Goal: Transaction & Acquisition: Download file/media

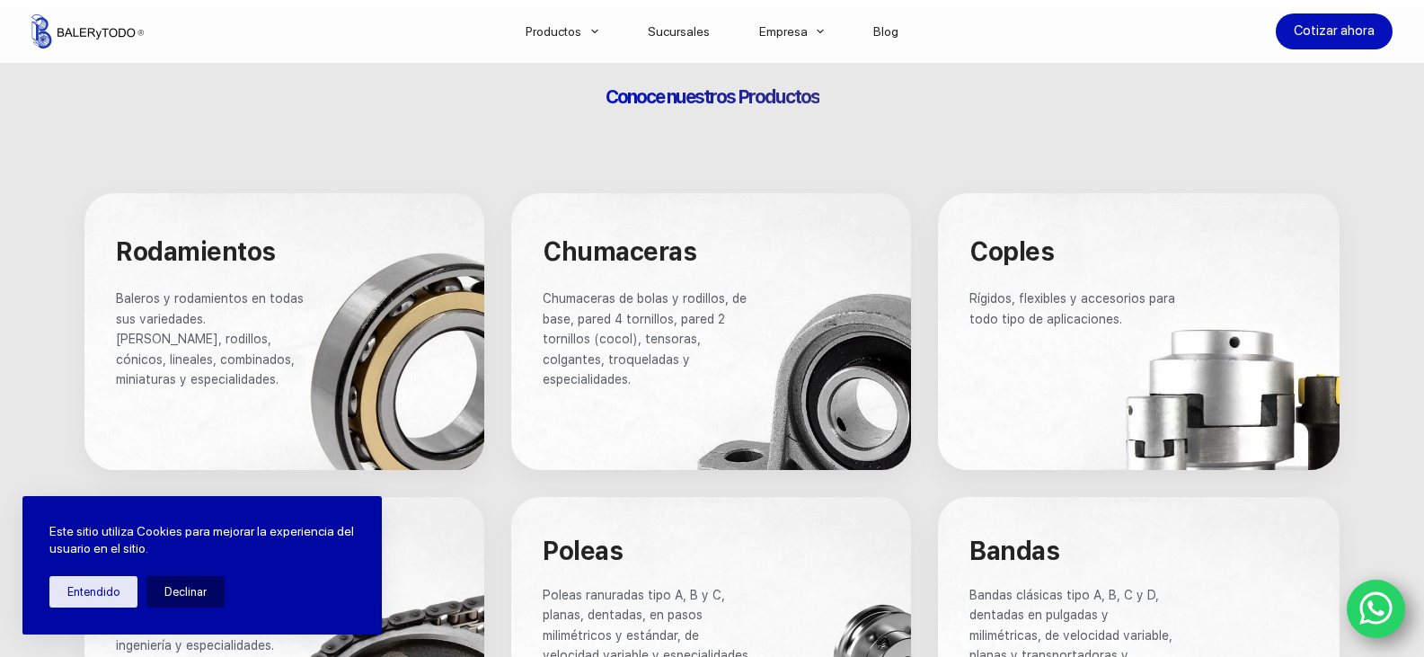
scroll to position [988, 0]
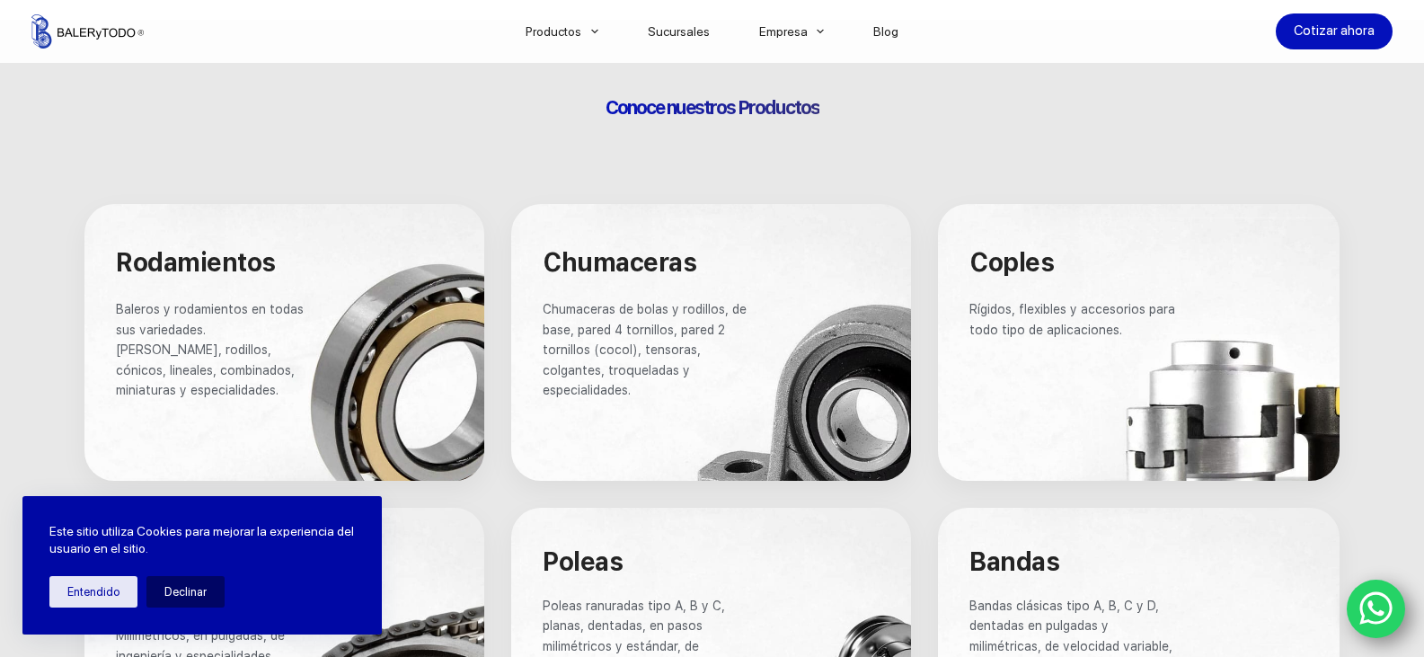
click at [356, 326] on div at bounding box center [284, 342] width 400 height 277
click at [206, 265] on span "Rodamientos" at bounding box center [196, 262] width 160 height 31
click at [140, 350] on span "Baleros y rodamientos en todas sus variedades. [PERSON_NAME], rodillos, cónicos…" at bounding box center [211, 349] width 191 height 95
click at [142, 350] on span "Baleros y rodamientos en todas sus variedades. [PERSON_NAME], rodillos, cónicos…" at bounding box center [211, 349] width 191 height 95
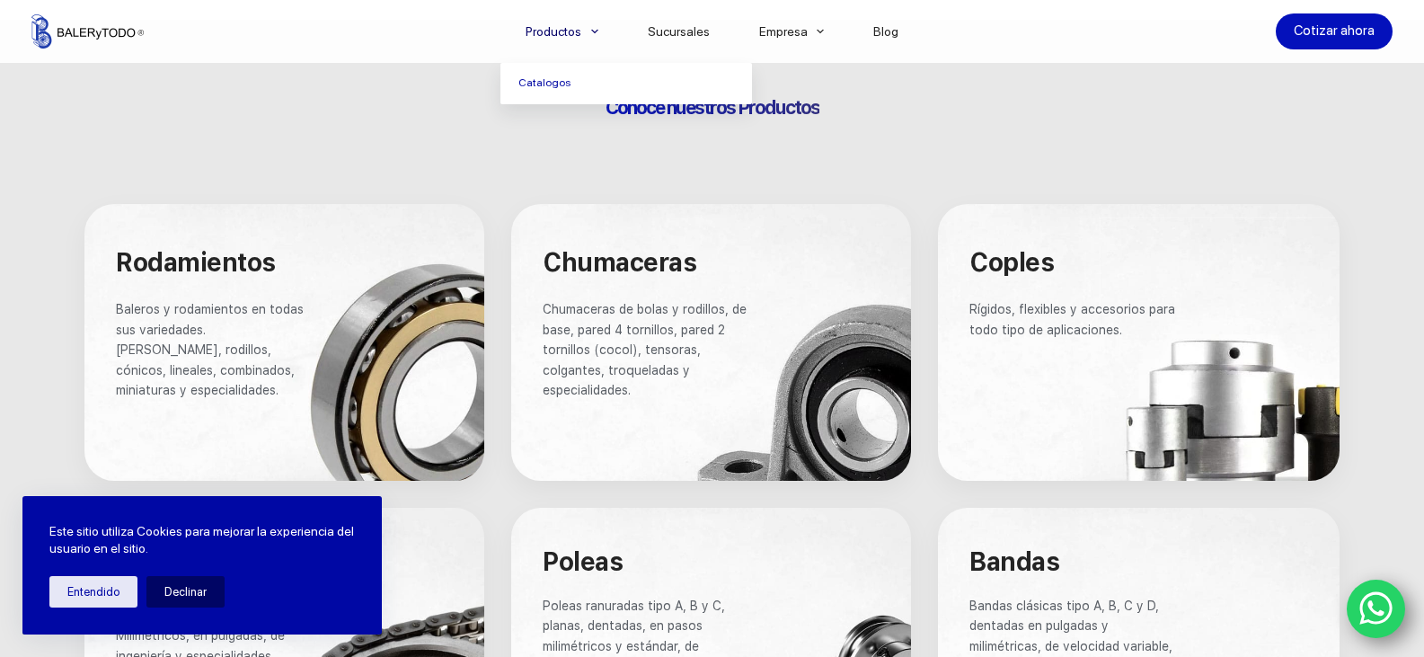
click at [596, 31] on span "Menu Principal" at bounding box center [595, 32] width 22 height 22
click at [575, 84] on link "Catalogos" at bounding box center [626, 83] width 252 height 41
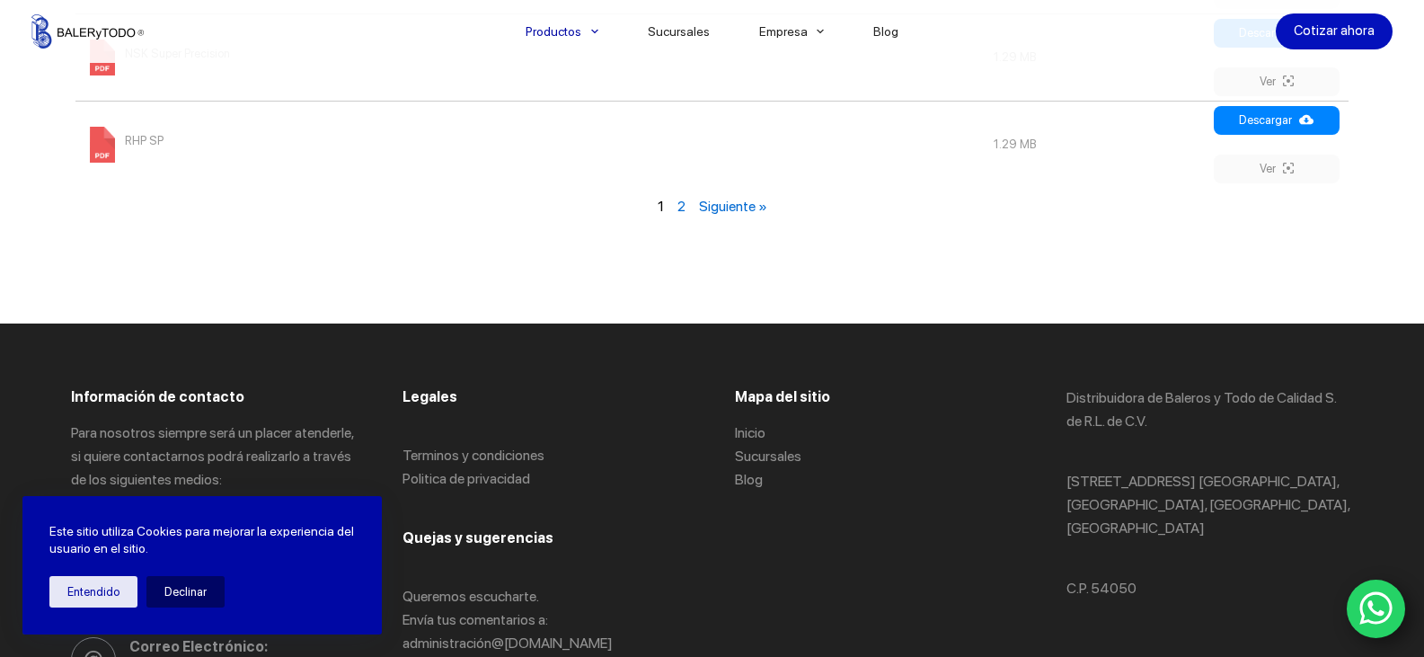
scroll to position [2336, 0]
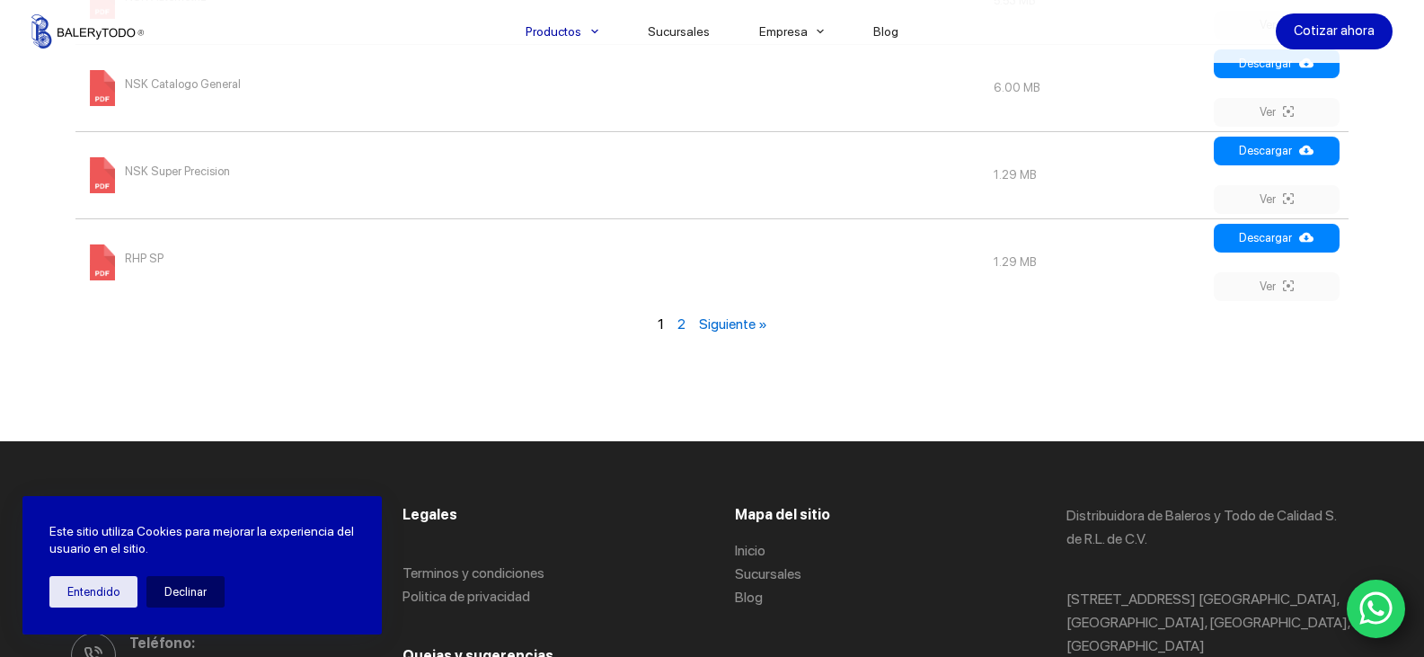
click at [680, 327] on link "2" at bounding box center [681, 323] width 8 height 17
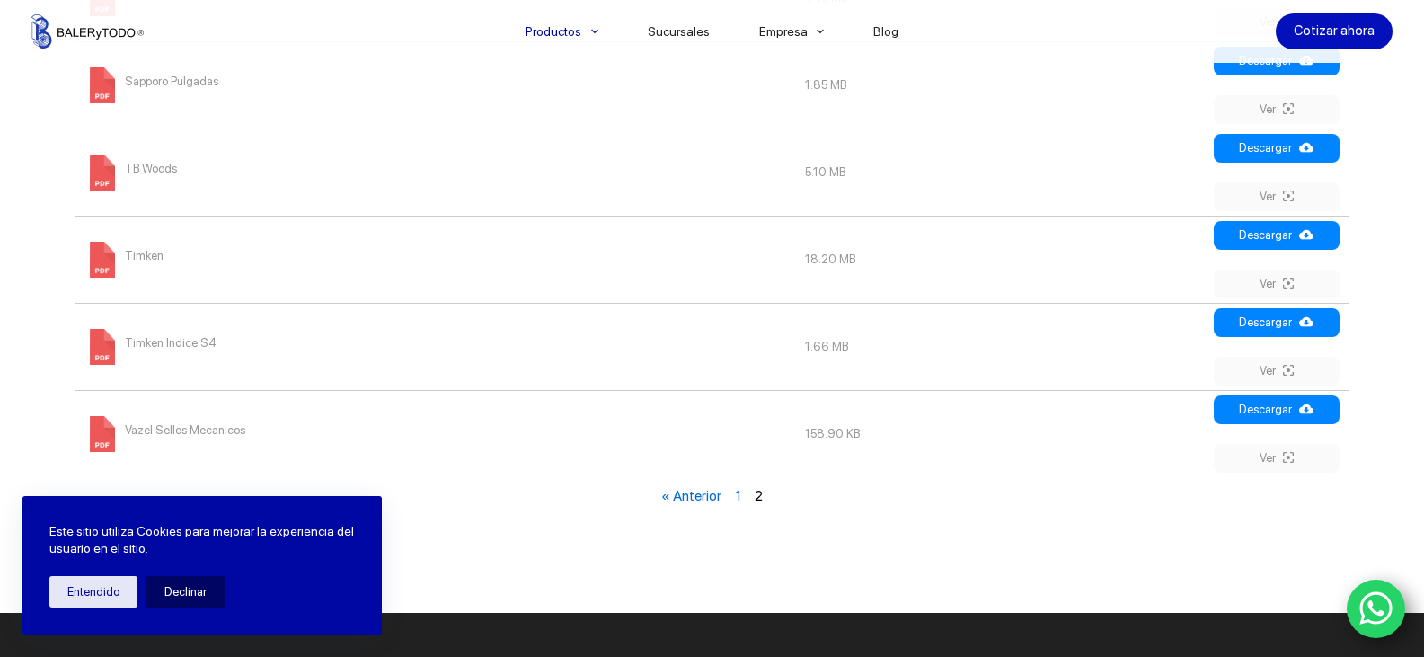
scroll to position [1204, 0]
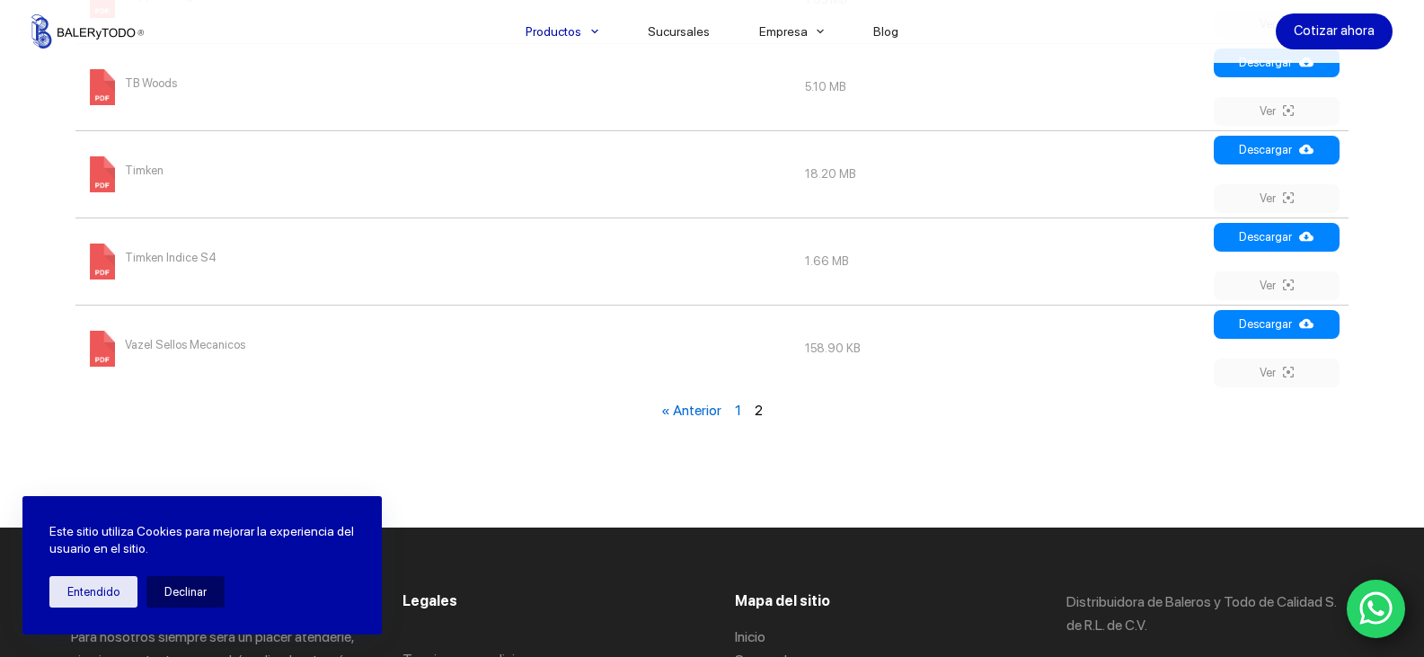
click at [737, 412] on link "1" at bounding box center [738, 410] width 6 height 17
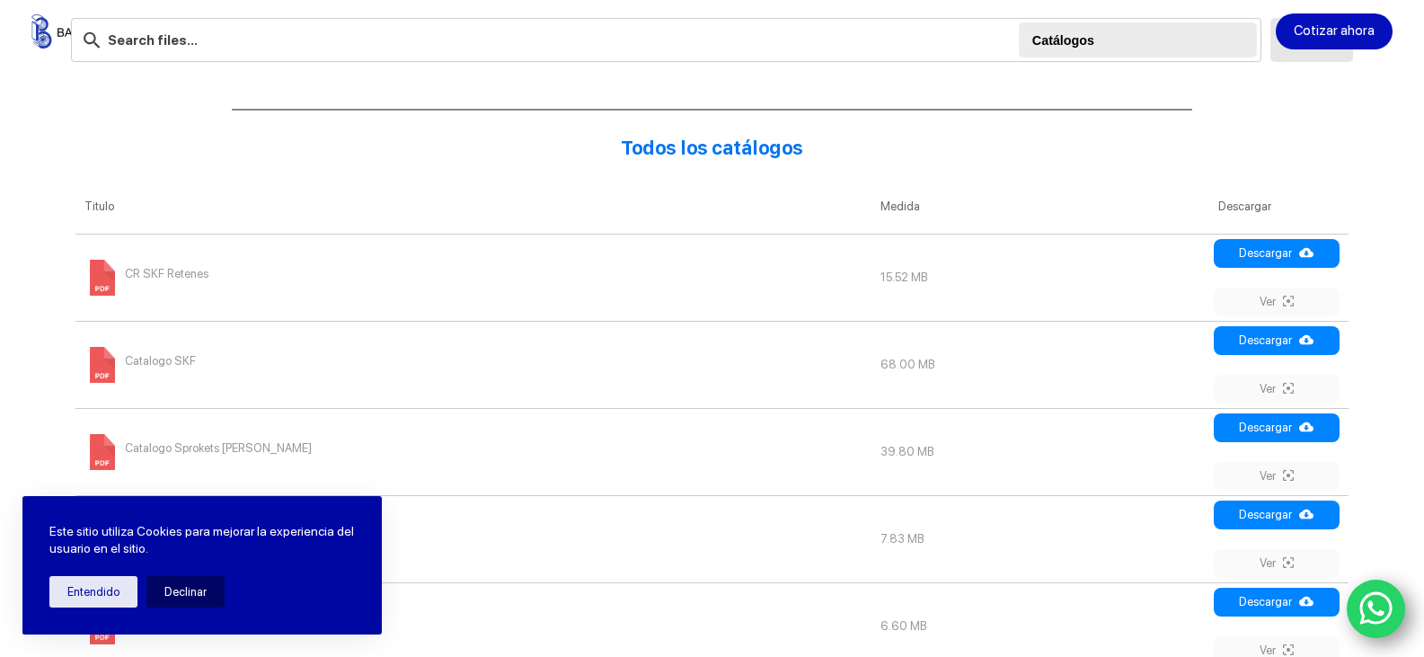
scroll to position [755, 0]
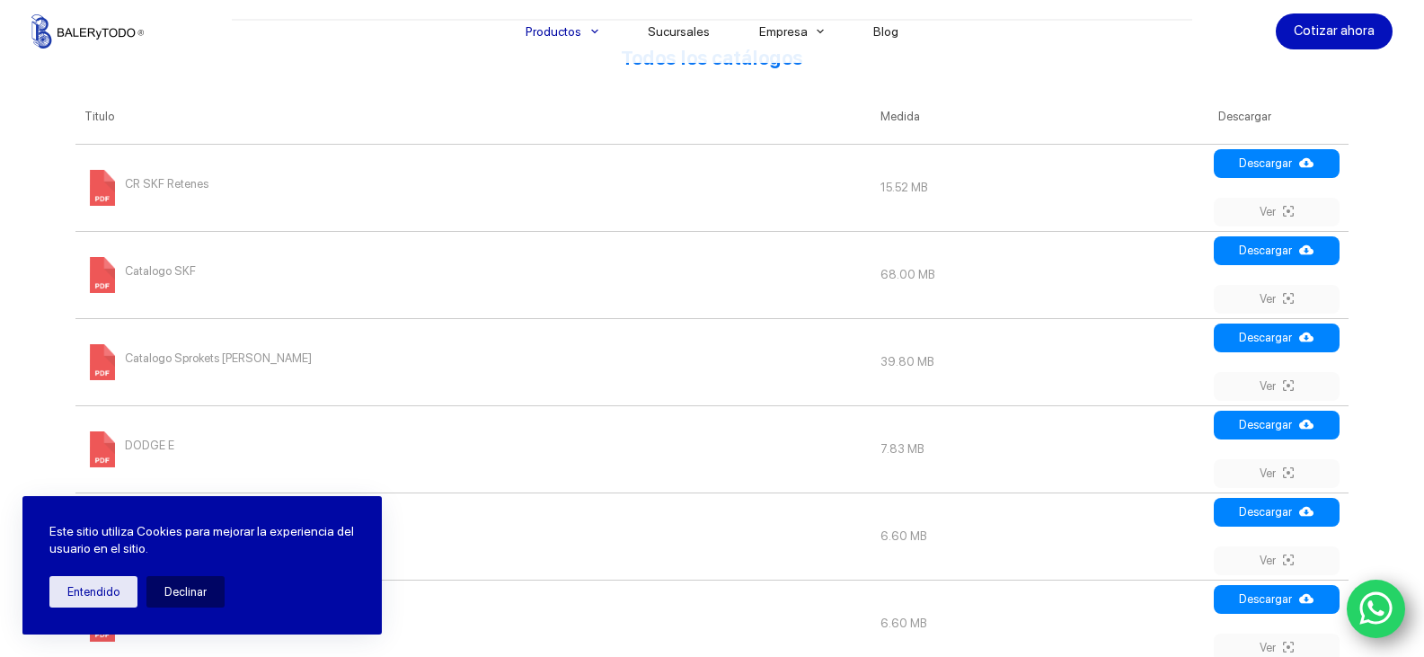
click at [139, 264] on span "Catalogo SKF" at bounding box center [160, 271] width 71 height 29
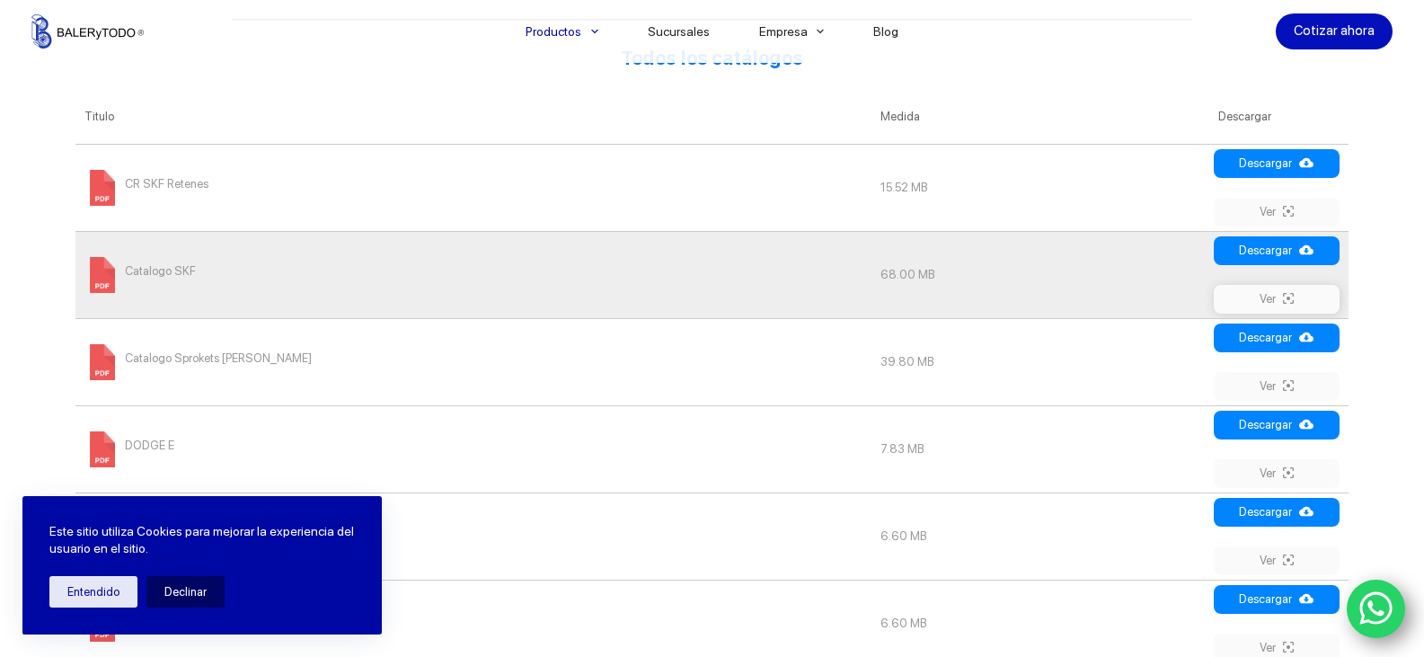
click at [1293, 304] on icon at bounding box center [1288, 298] width 11 height 14
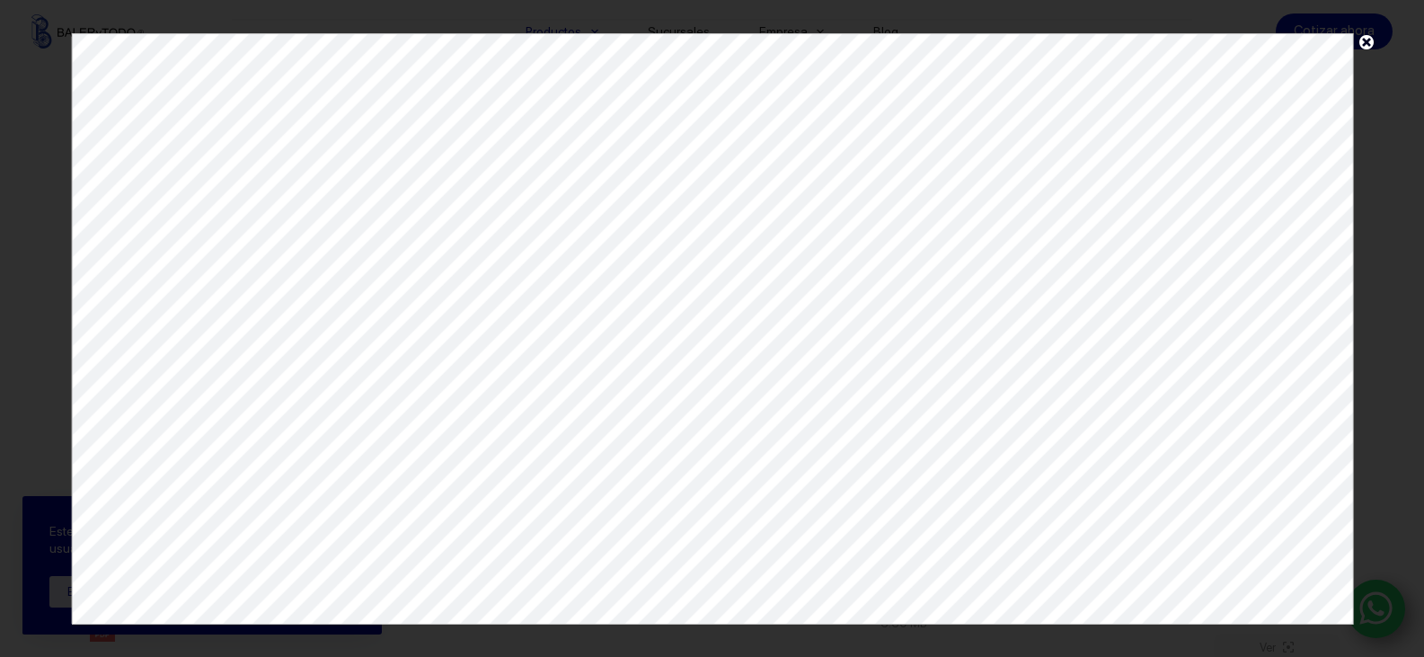
scroll to position [0, 0]
click at [1362, 43] on span at bounding box center [1366, 46] width 27 height 26
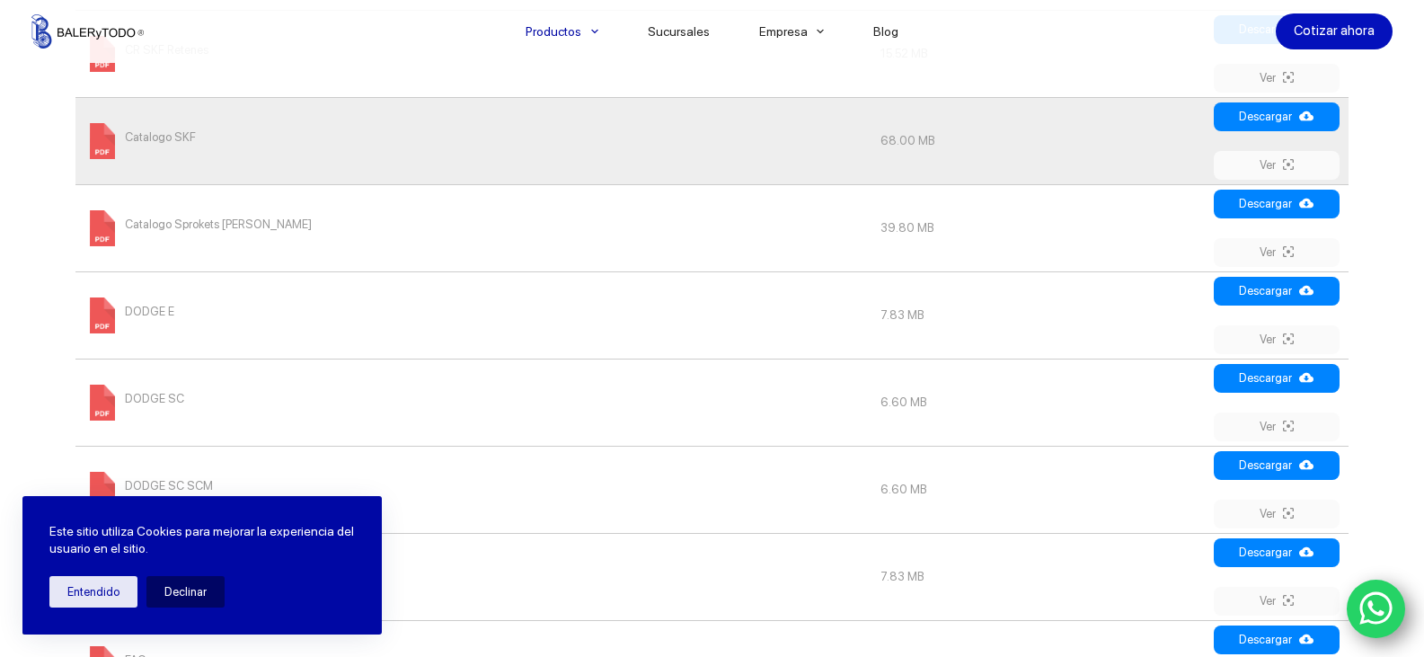
scroll to position [934, 0]
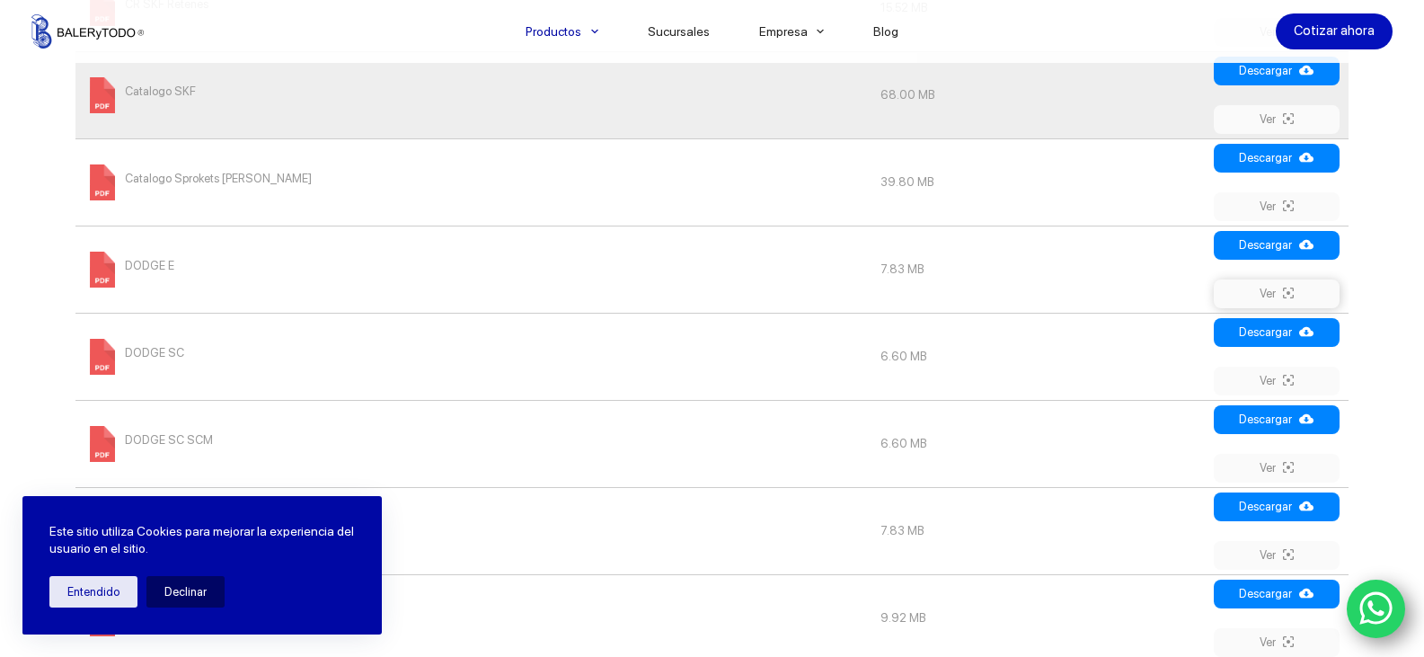
click at [1294, 292] on icon at bounding box center [1288, 293] width 11 height 14
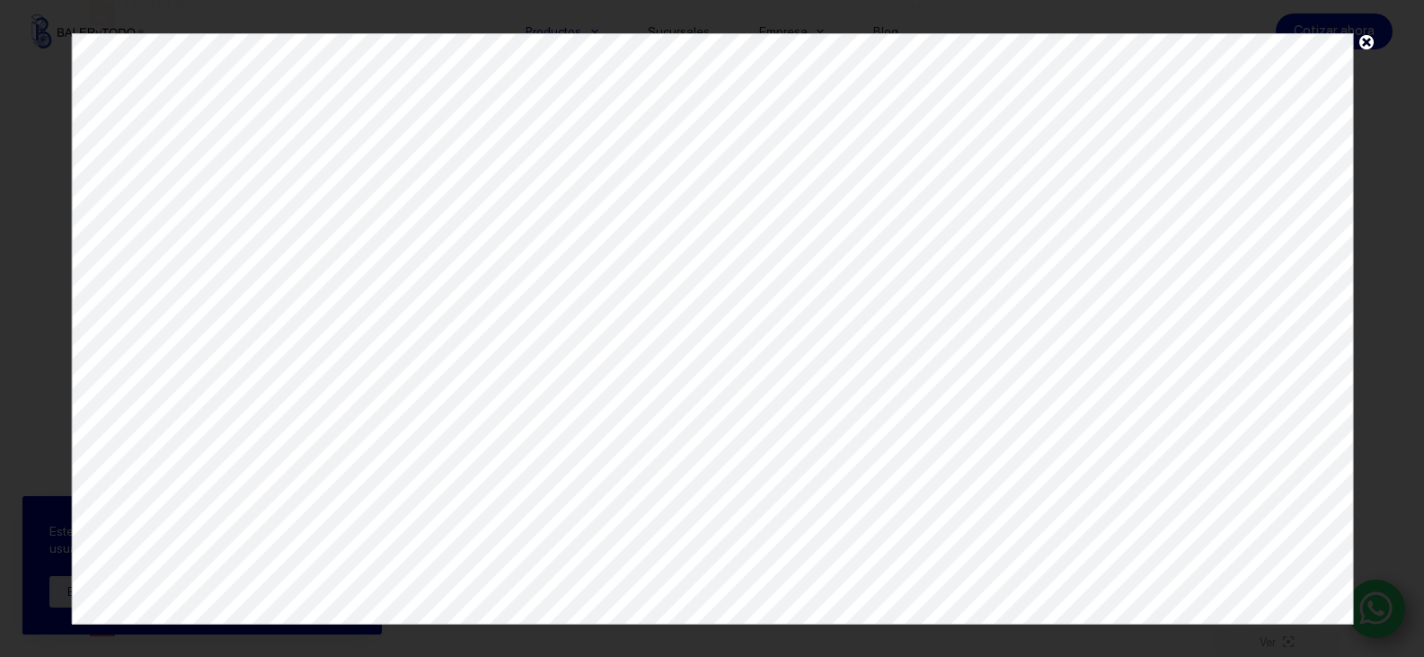
scroll to position [0, 0]
click at [1366, 36] on span at bounding box center [1366, 46] width 27 height 26
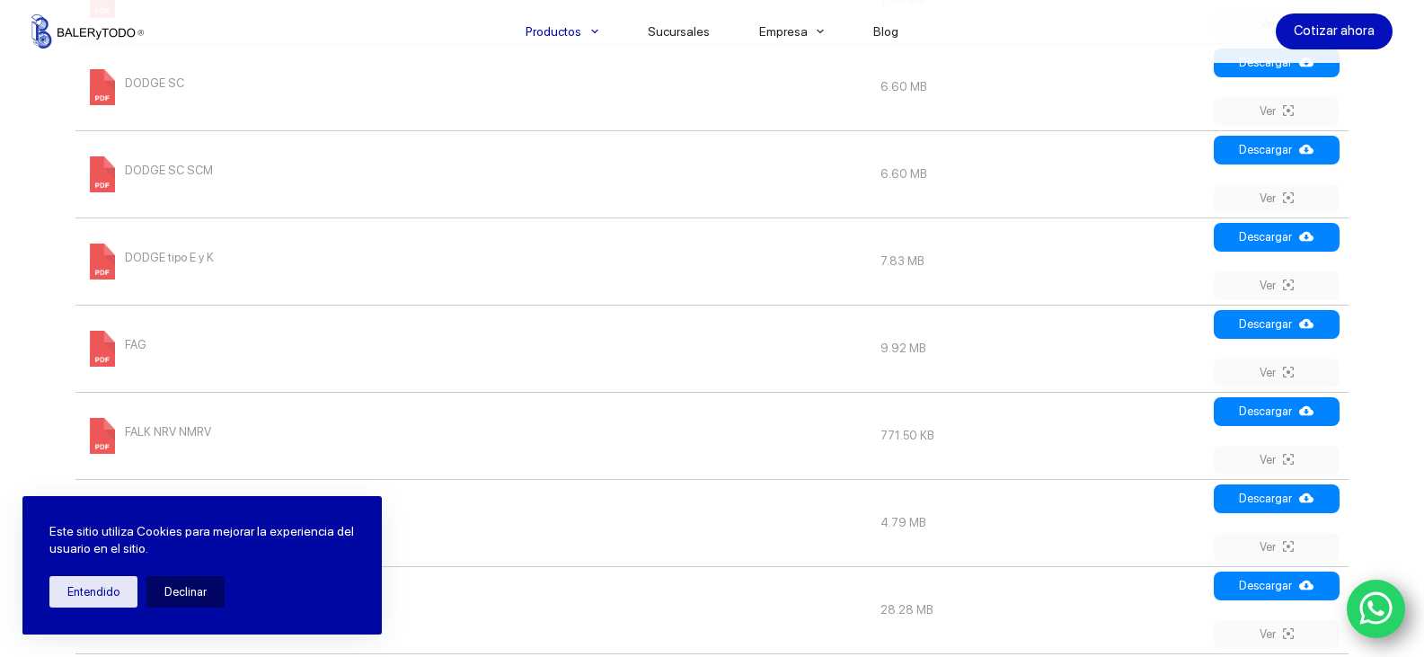
scroll to position [2336, 0]
